Goal: Task Accomplishment & Management: Use online tool/utility

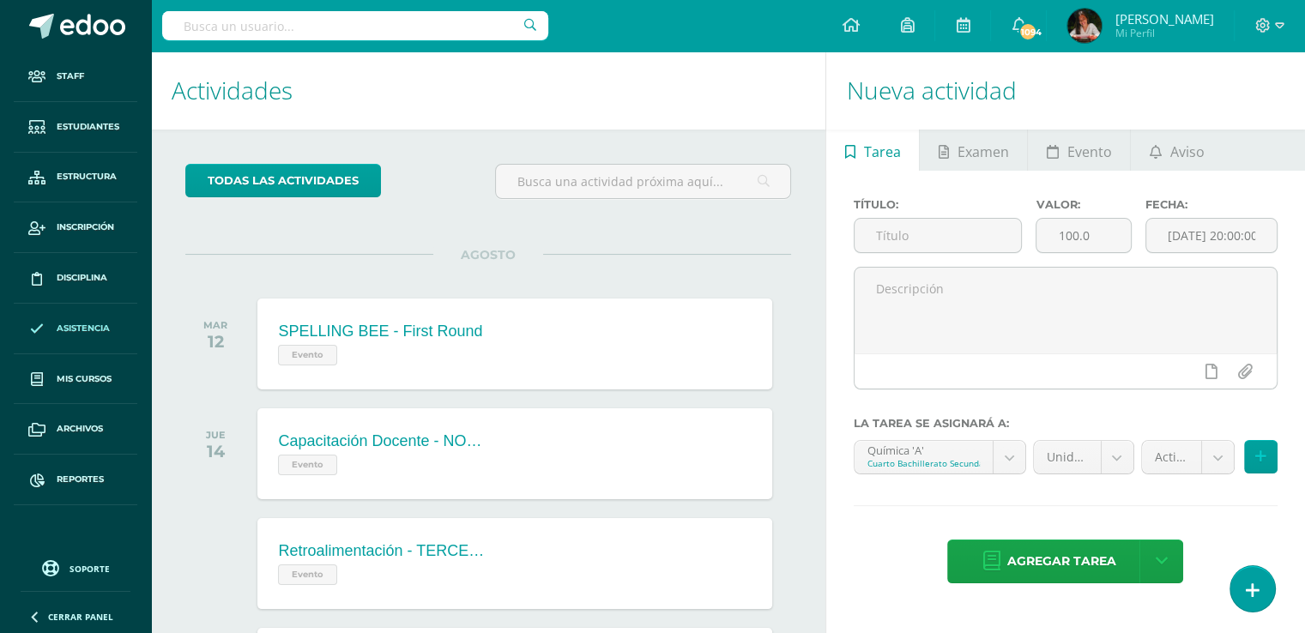
click at [96, 323] on span "Asistencia" at bounding box center [83, 329] width 53 height 14
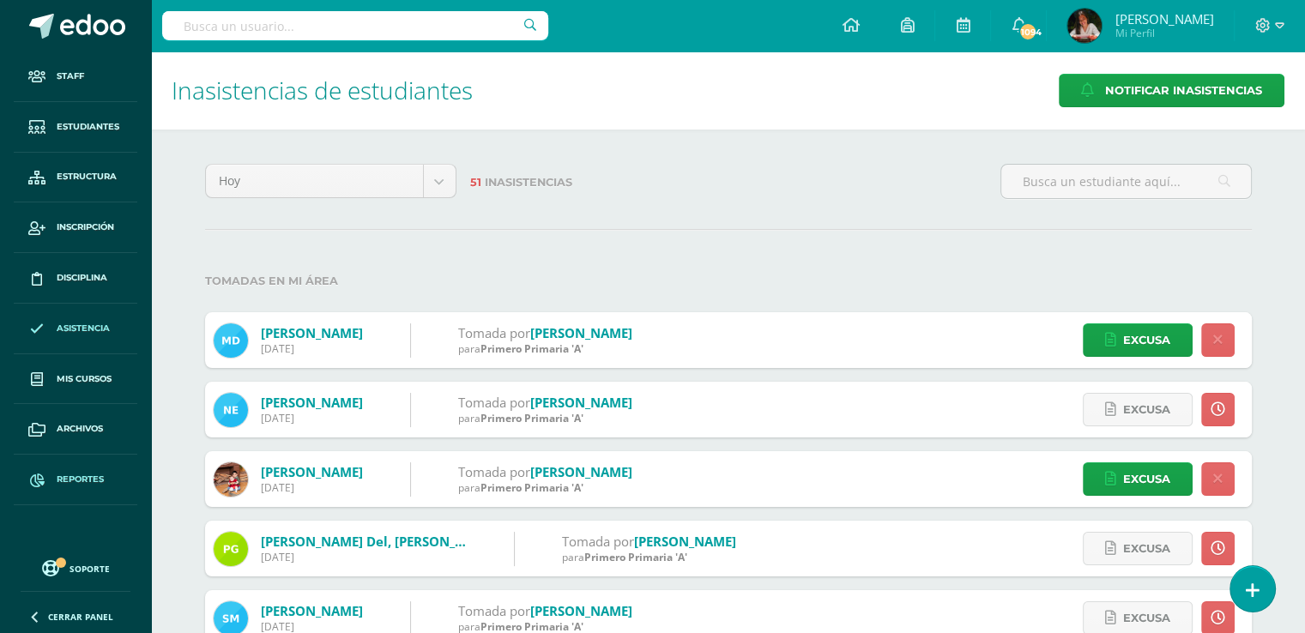
click at [77, 475] on span "Reportes" at bounding box center [80, 480] width 47 height 14
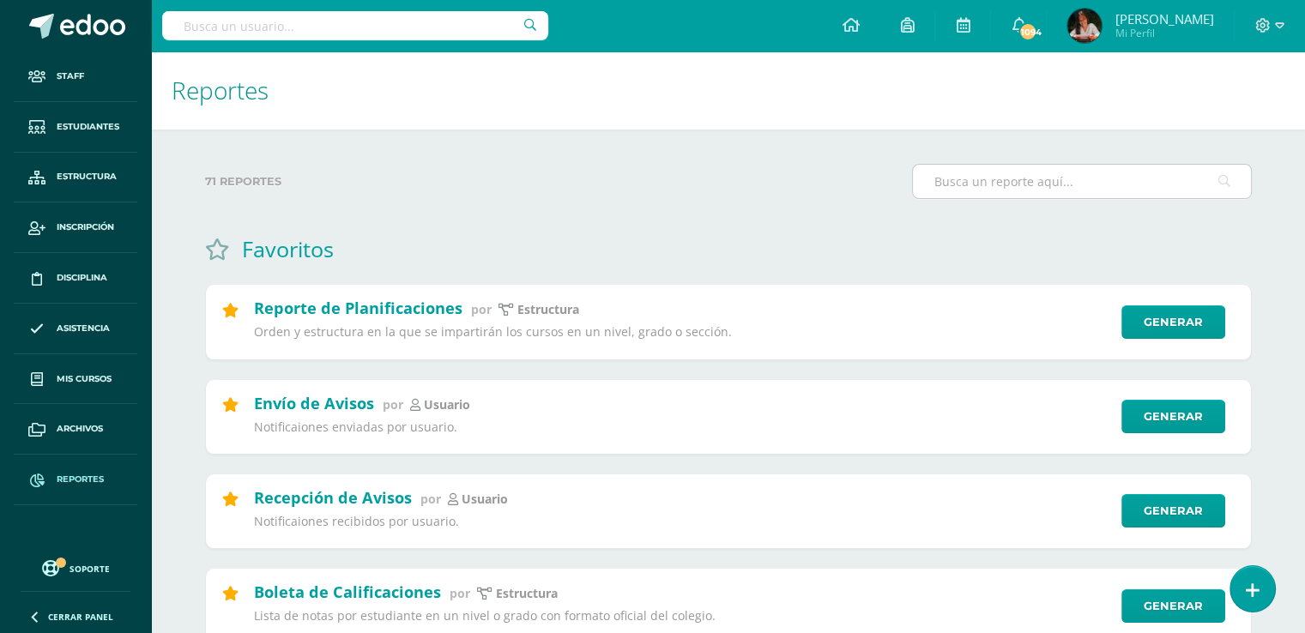
click at [1061, 186] on input "text" at bounding box center [1082, 181] width 338 height 33
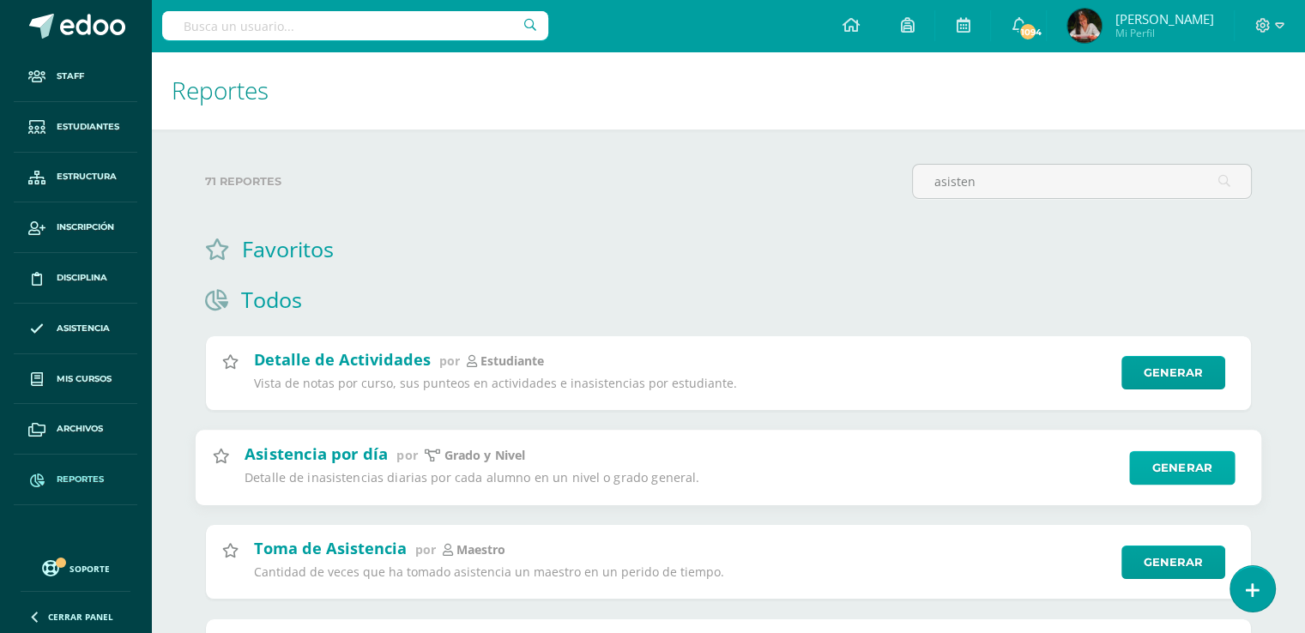
type input "asisten"
click at [1200, 469] on link "Generar" at bounding box center [1182, 467] width 106 height 34
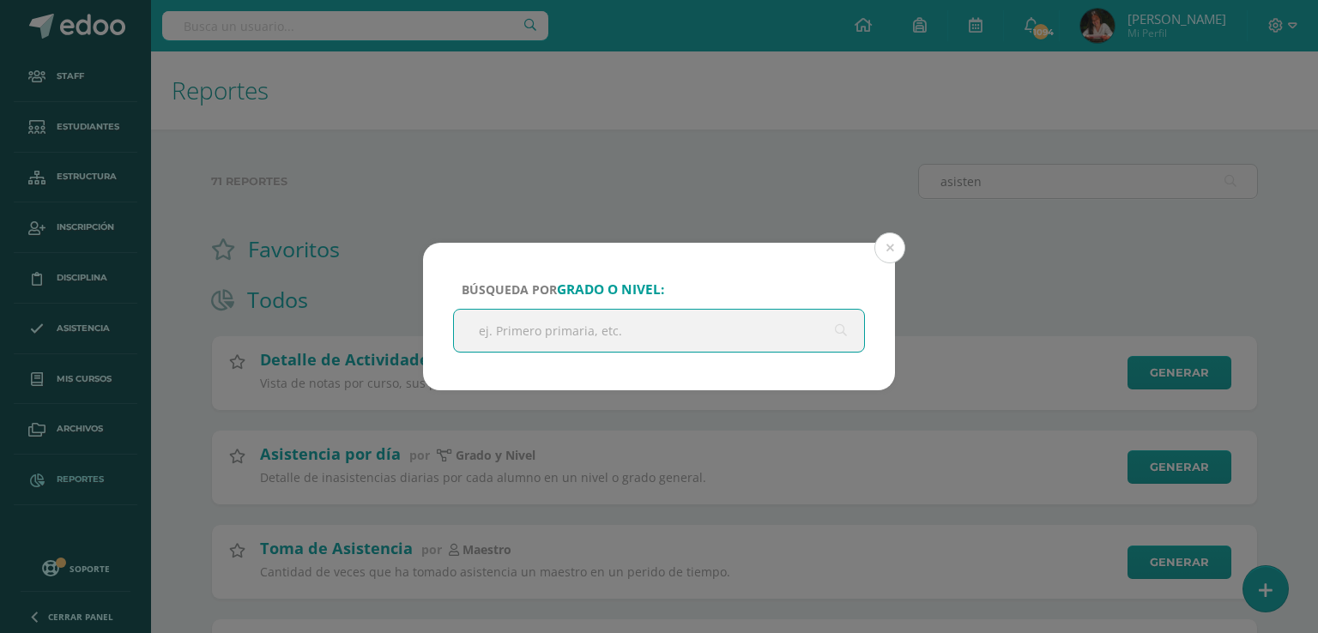
click at [786, 333] on input "text" at bounding box center [659, 331] width 410 height 42
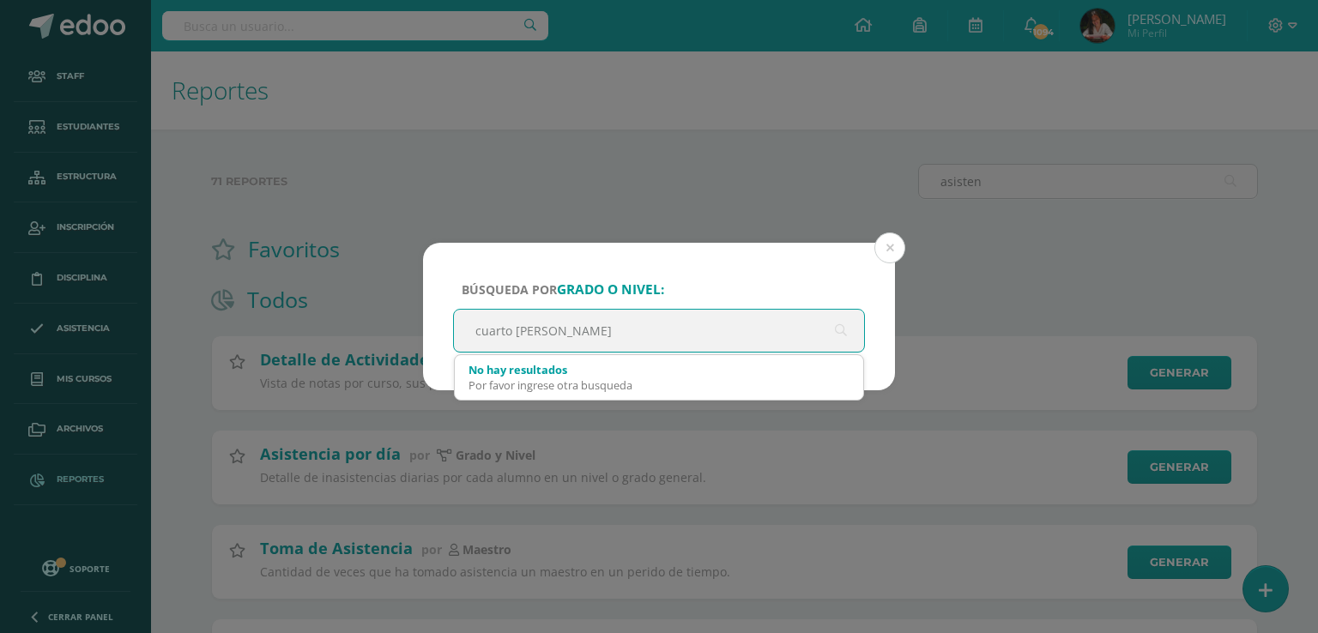
type input "cuarto bachi"
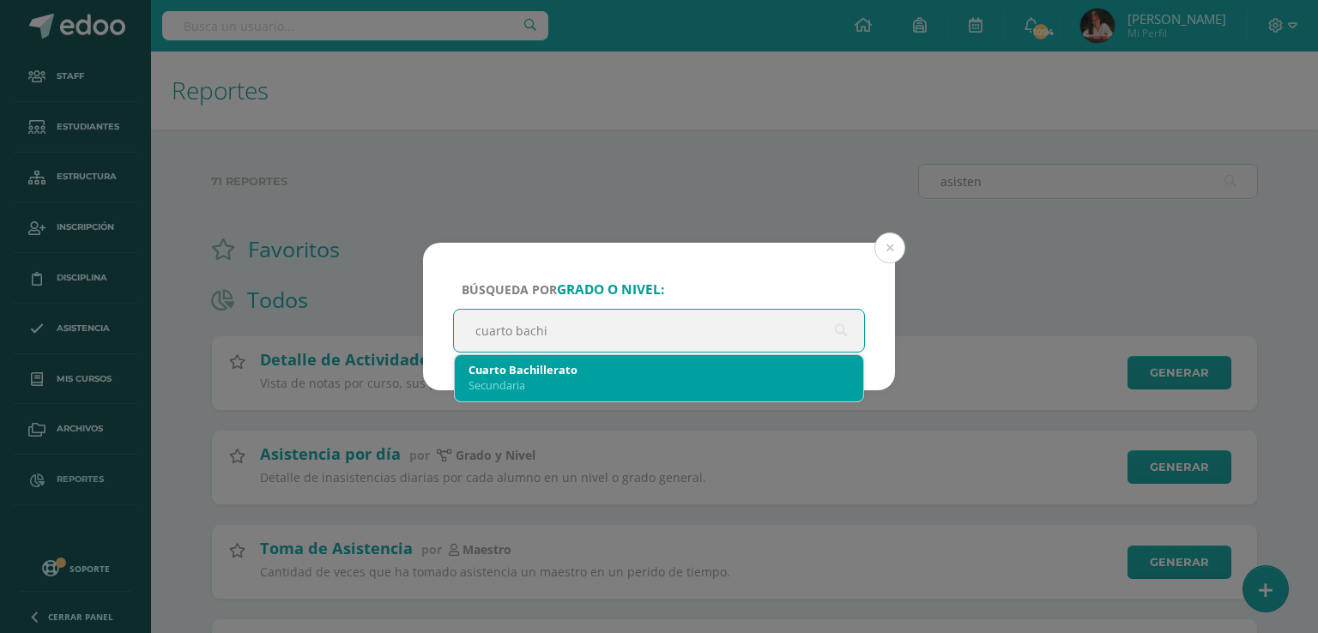
click at [707, 370] on div "Cuarto Bachillerato" at bounding box center [658, 369] width 381 height 15
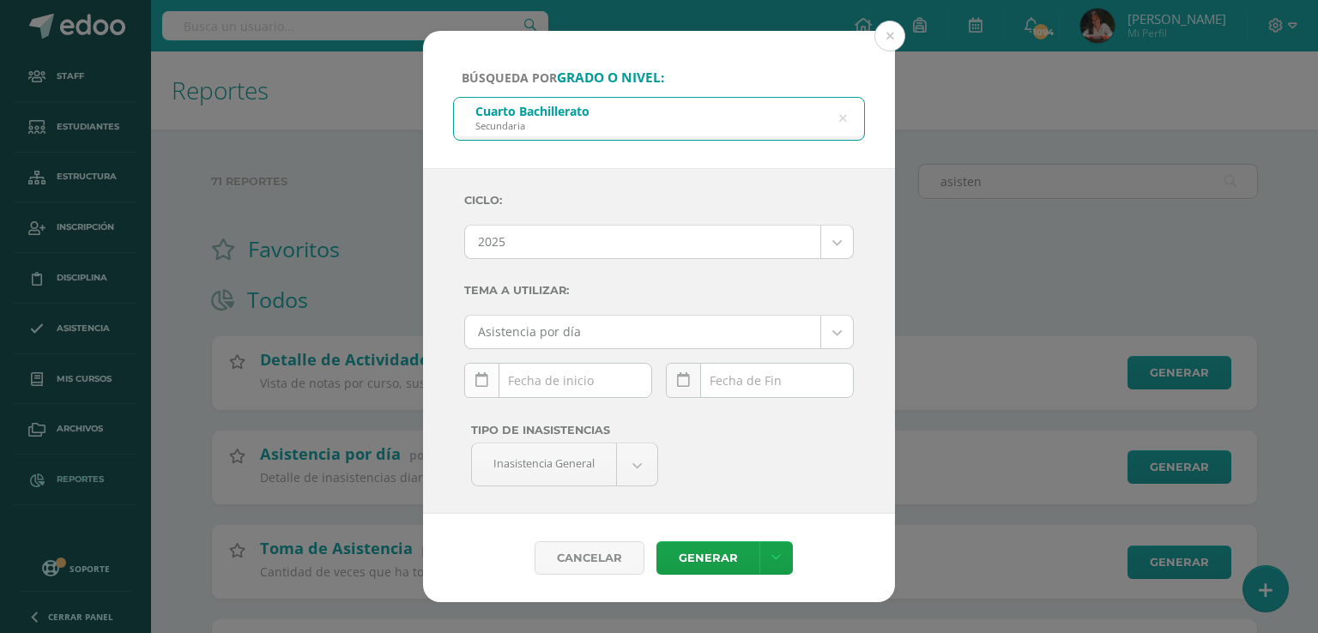
click at [477, 382] on icon at bounding box center [481, 380] width 13 height 15
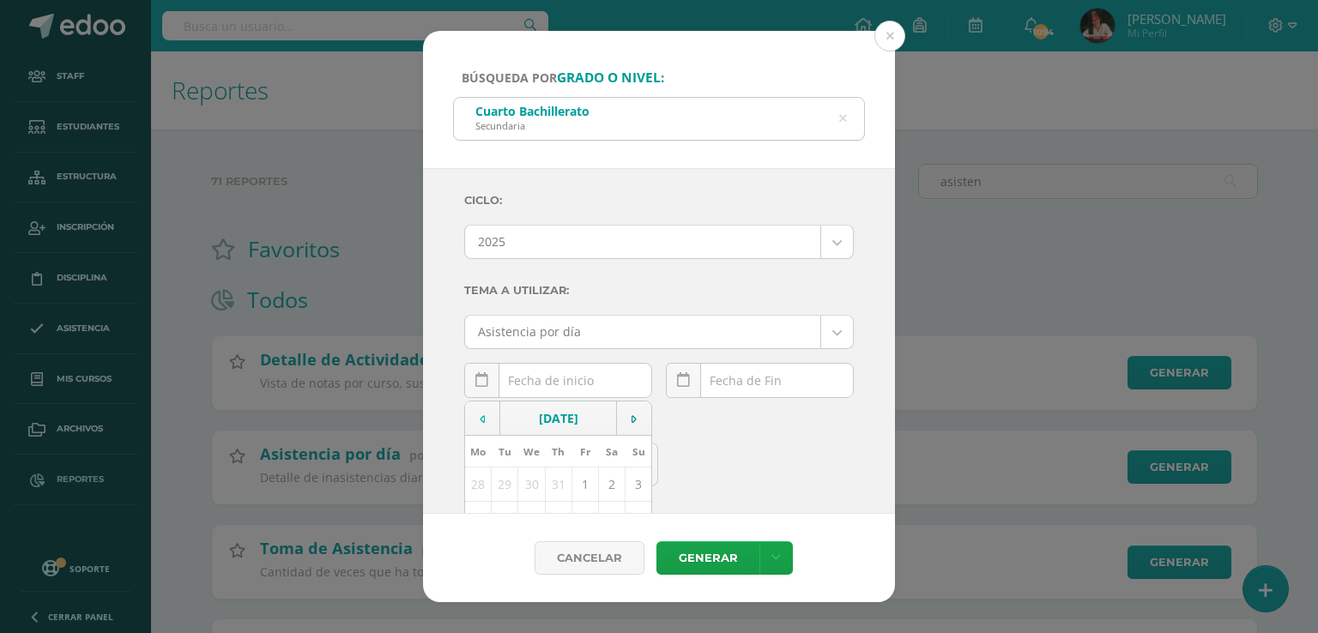
drag, startPoint x: 468, startPoint y: 415, endPoint x: 474, endPoint y: 423, distance: 9.3
click at [474, 422] on td at bounding box center [482, 419] width 35 height 34
click at [477, 423] on td at bounding box center [482, 419] width 35 height 34
click at [560, 488] on td "1" at bounding box center [558, 485] width 27 height 34
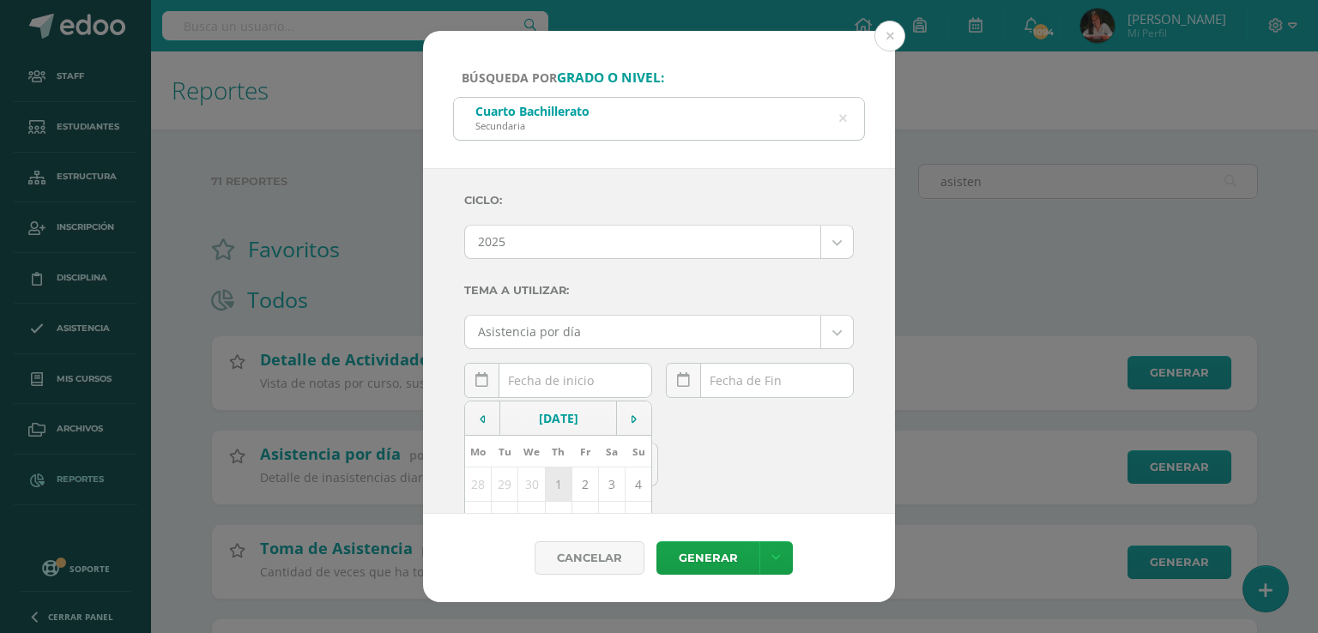
type input "2025-05-01"
click at [679, 379] on icon at bounding box center [683, 380] width 13 height 15
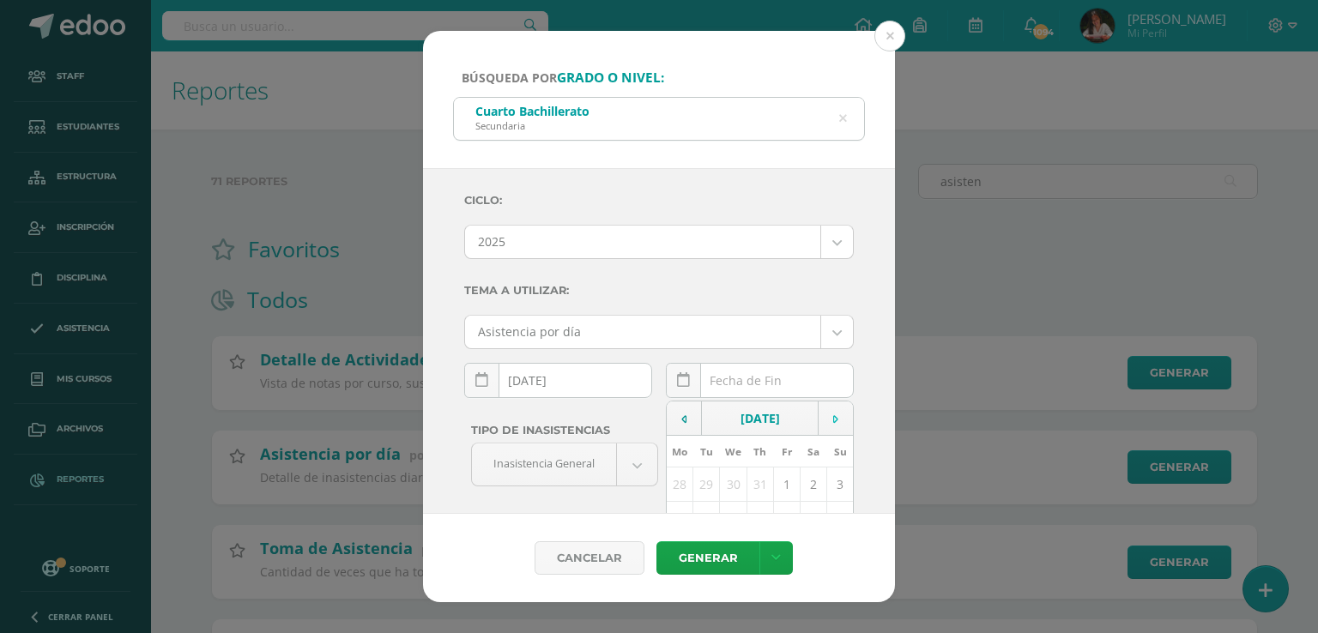
click at [827, 417] on td at bounding box center [836, 419] width 35 height 34
click at [683, 410] on td at bounding box center [684, 419] width 35 height 34
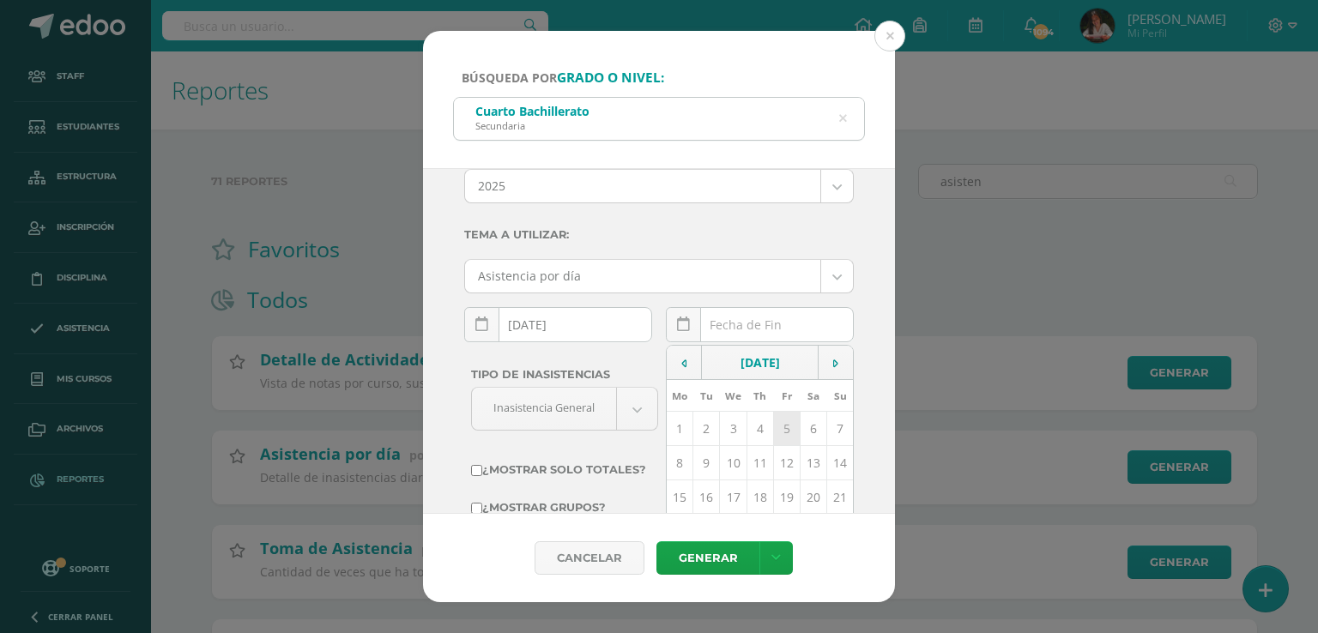
scroll to position [86, 0]
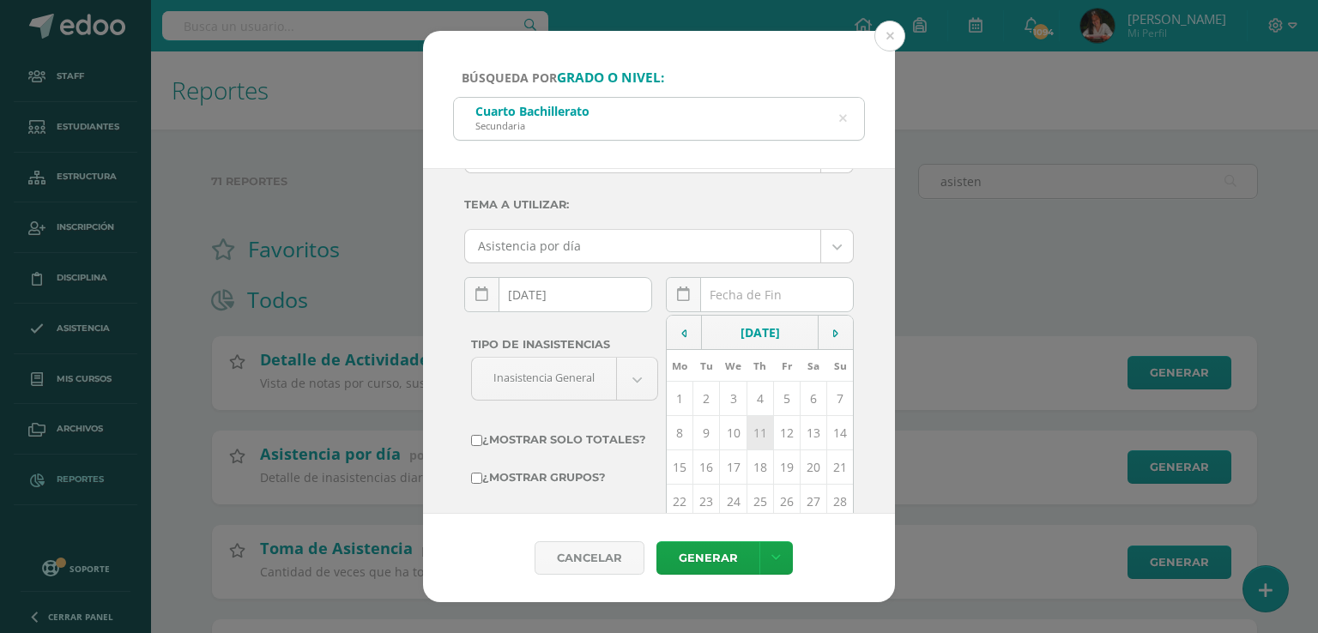
click at [755, 430] on td "11" at bounding box center [760, 433] width 27 height 34
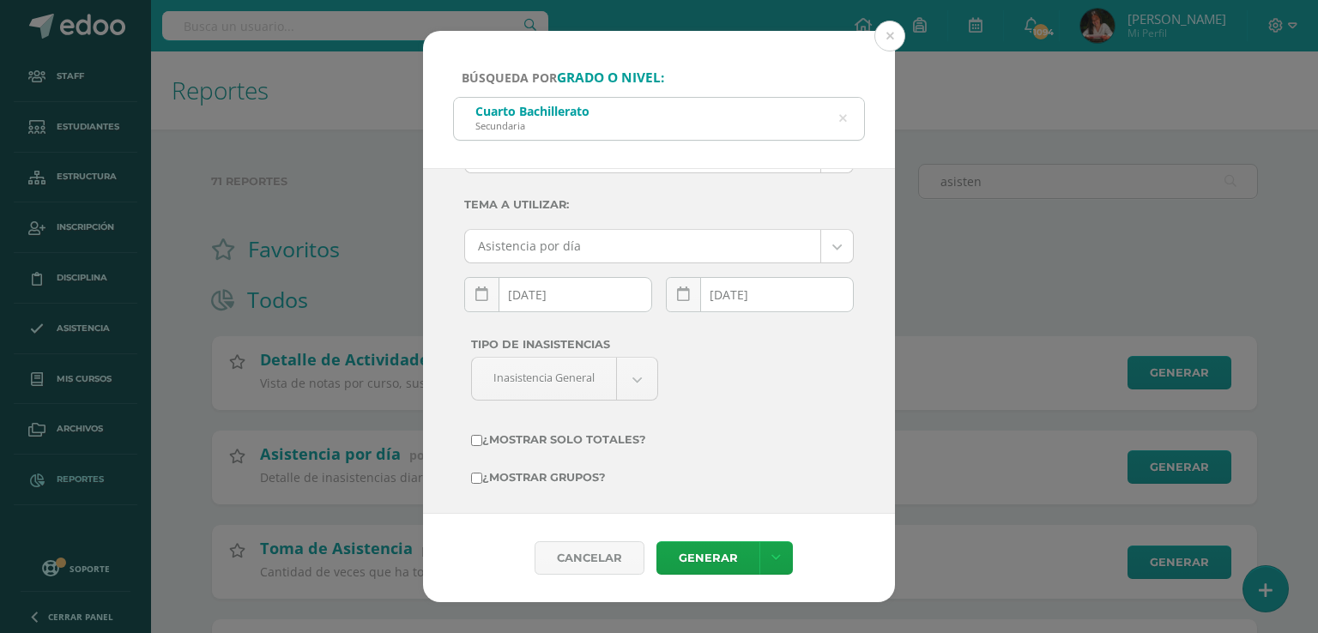
click at [738, 301] on input "2025-09-11" at bounding box center [760, 294] width 186 height 33
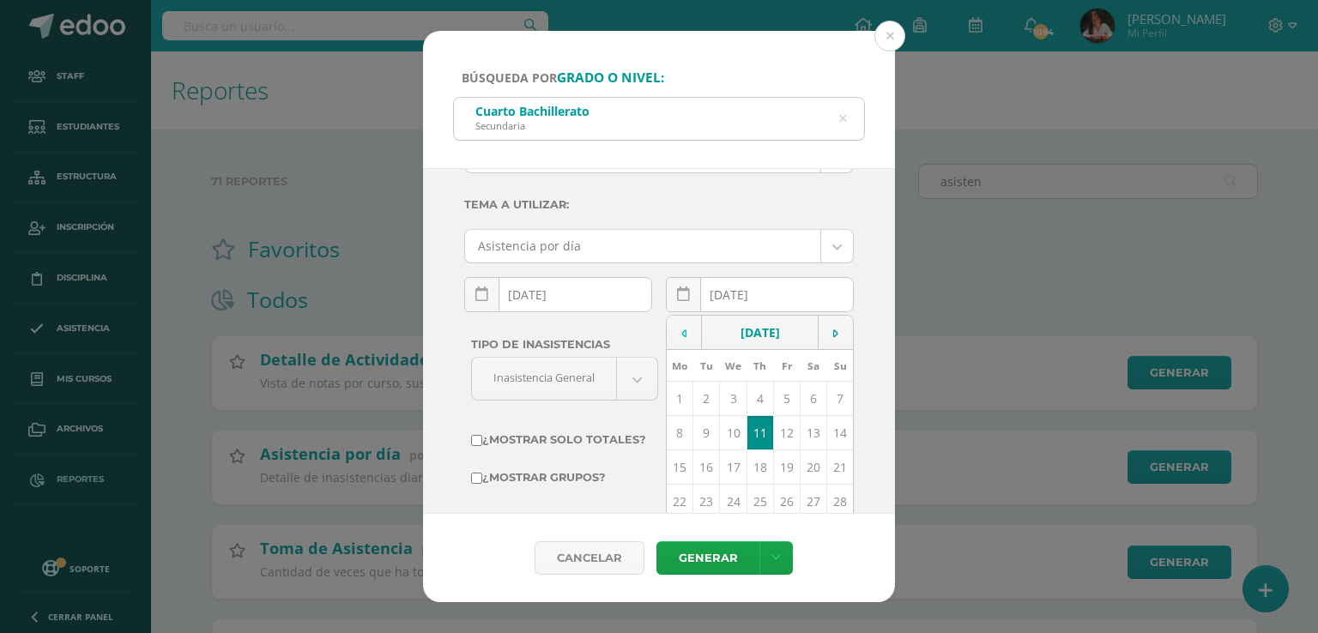
click at [686, 334] on td at bounding box center [684, 333] width 35 height 34
click at [677, 467] on td "11" at bounding box center [680, 467] width 27 height 34
type input "2025-08-11"
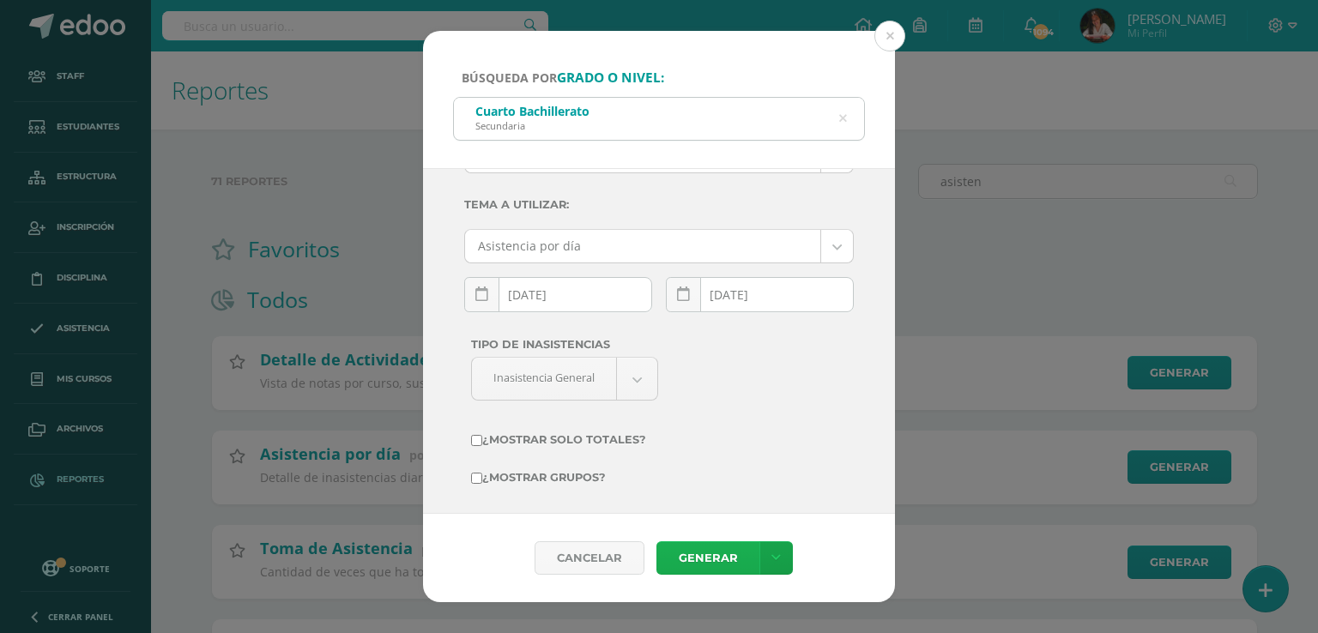
click at [711, 560] on link "Generar" at bounding box center [707, 557] width 103 height 33
